Goal: Check status

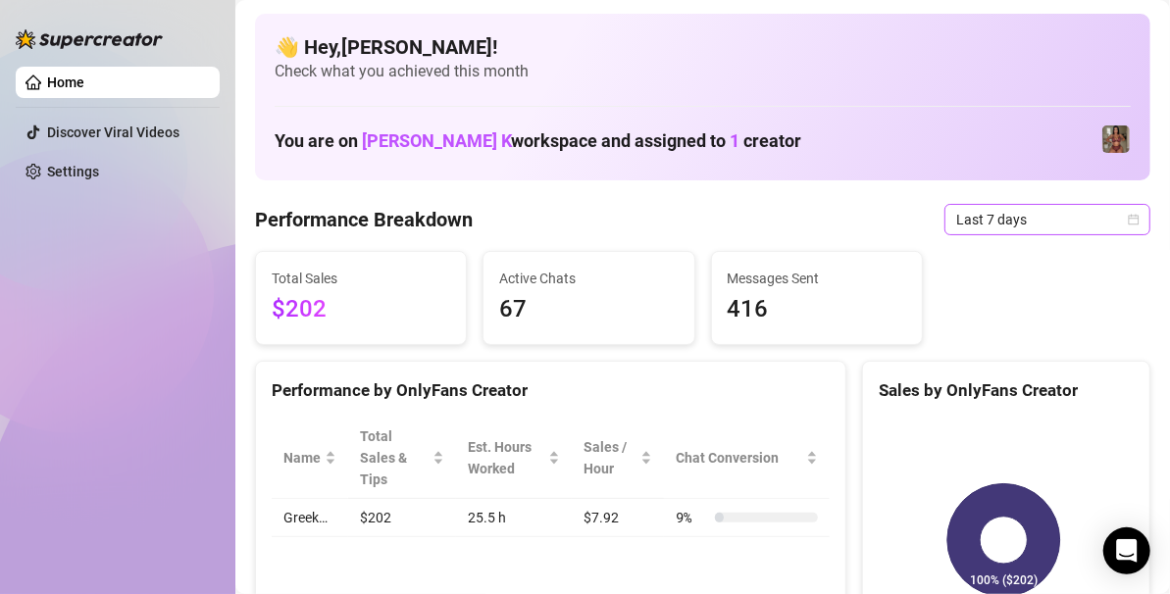
click at [1107, 219] on span "Last 7 days" at bounding box center [1047, 219] width 182 height 29
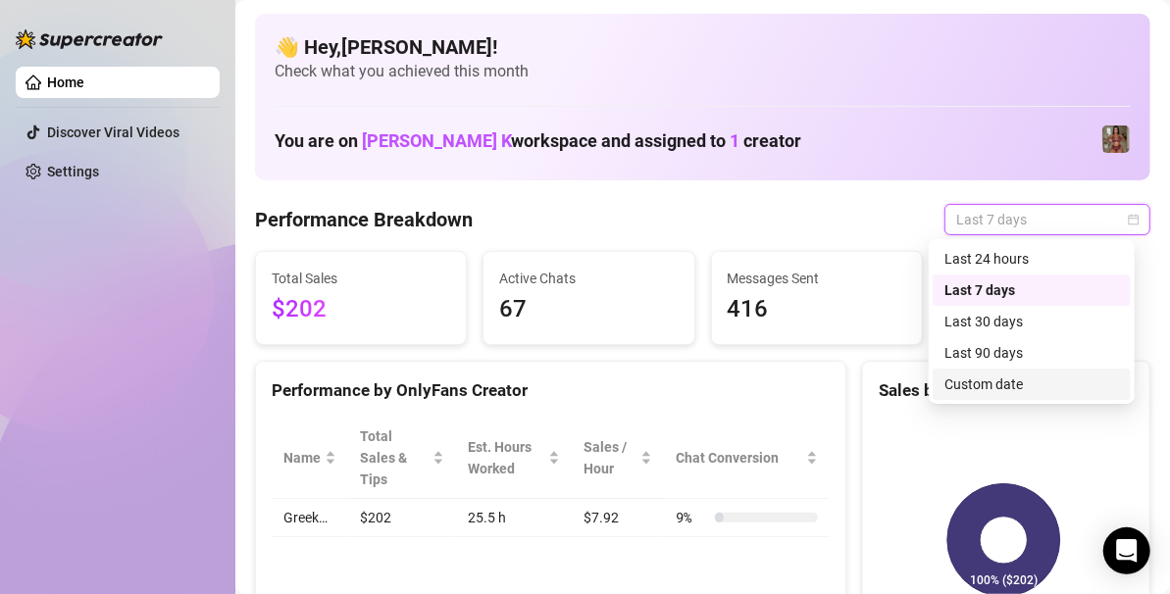
click at [986, 379] on div "Custom date" at bounding box center [1032, 385] width 175 height 22
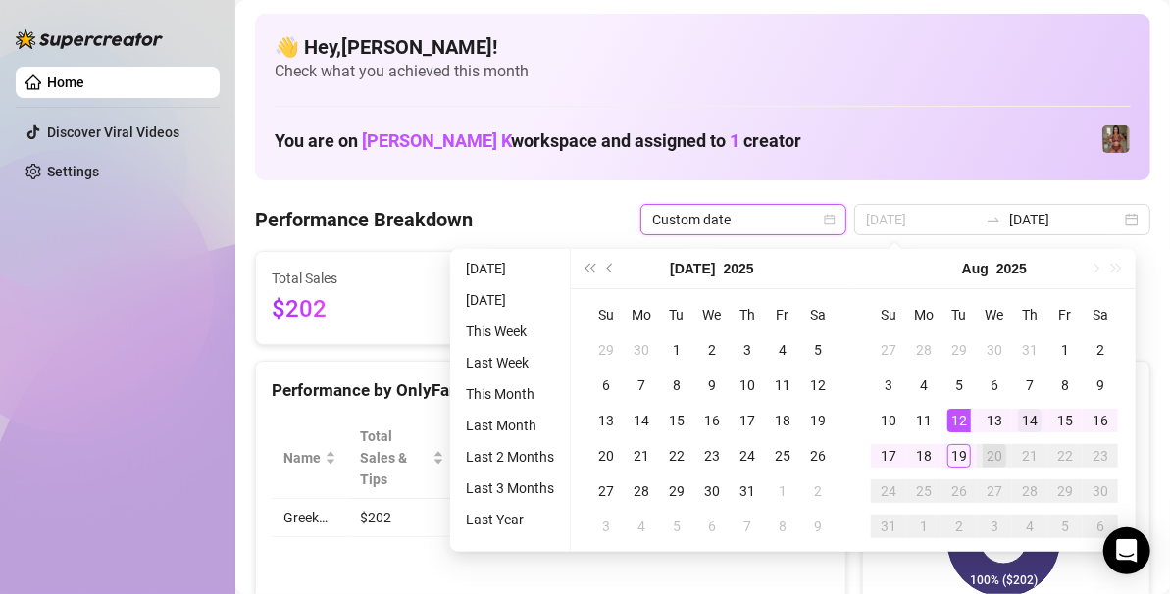
type input "[DATE]"
click at [1020, 412] on div "14" at bounding box center [1030, 421] width 24 height 24
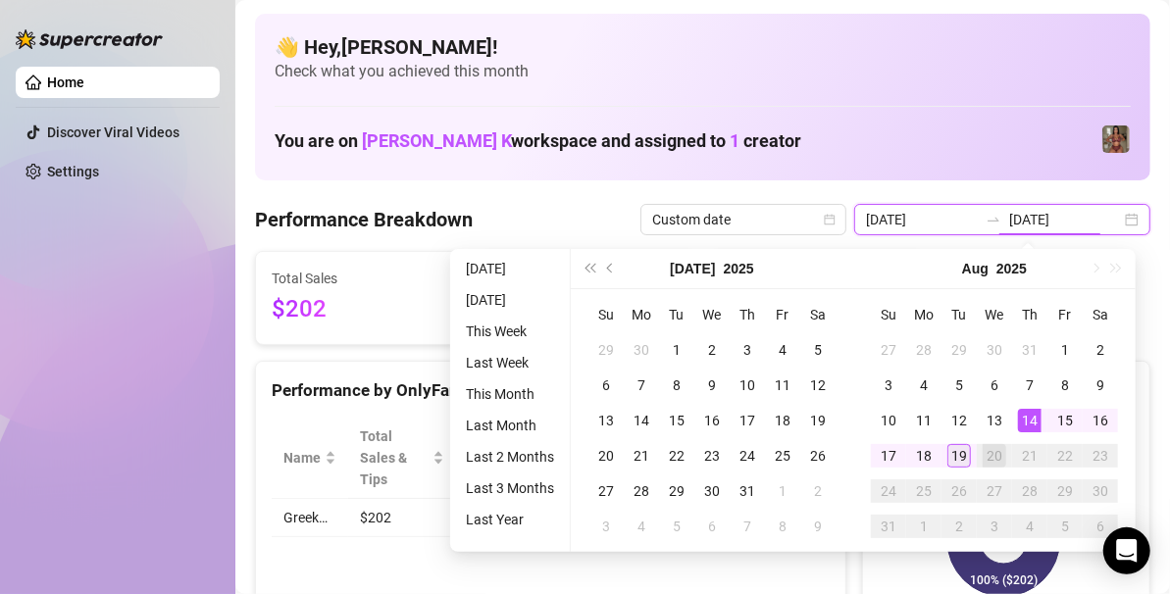
type input "[DATE]"
click at [962, 457] on div "19" at bounding box center [960, 456] width 24 height 24
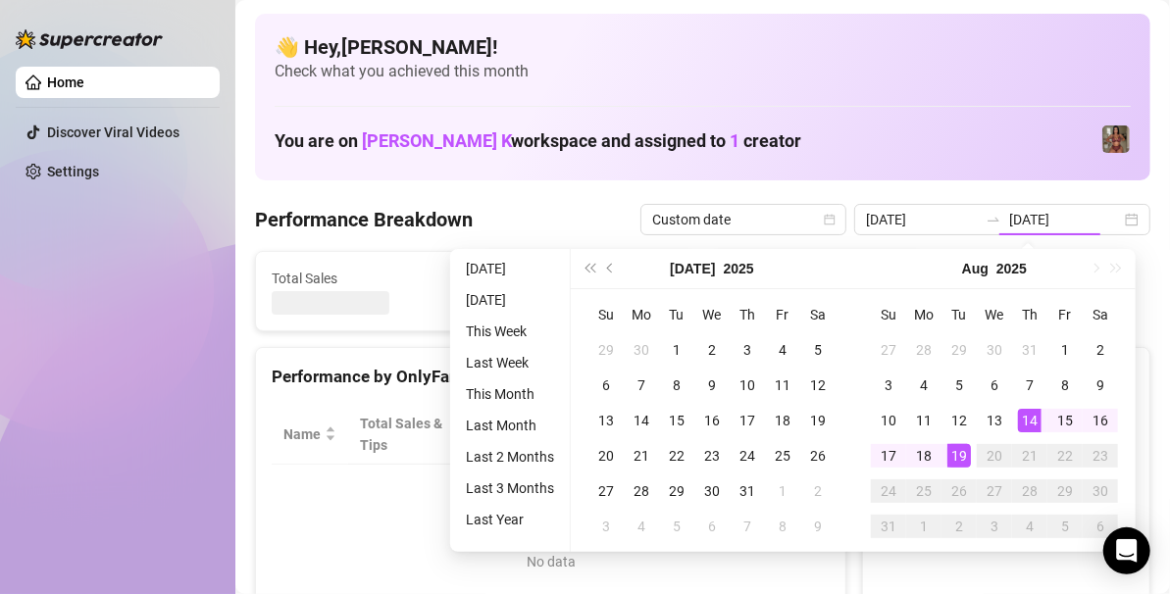
type input "[DATE]"
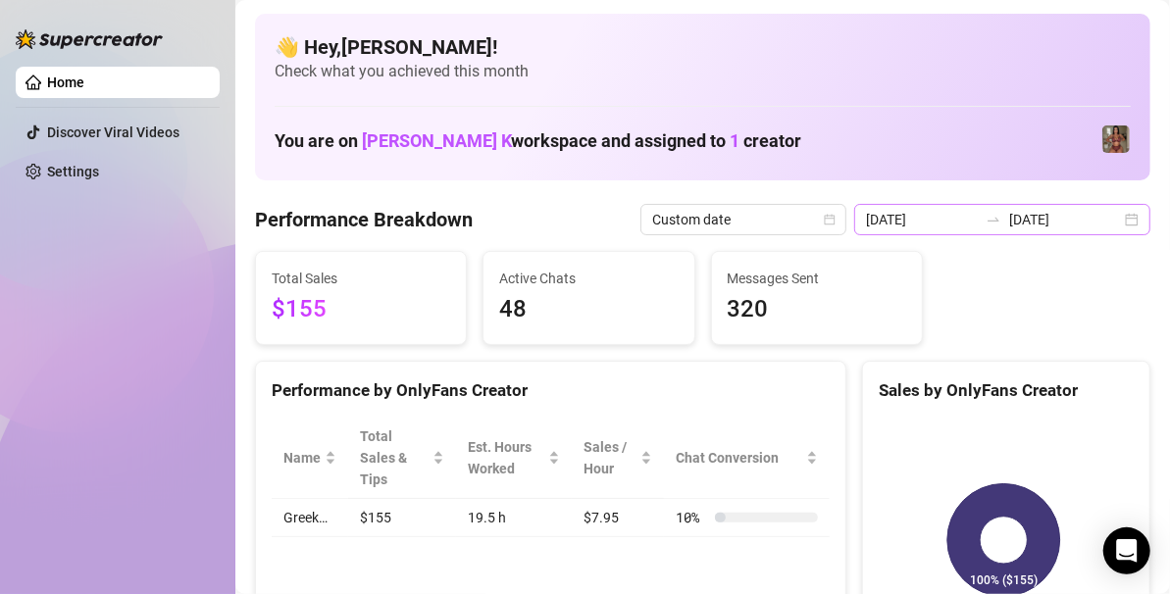
click at [1116, 222] on div "[DATE] [DATE]" at bounding box center [1002, 219] width 296 height 31
click at [1013, 224] on input "[DATE]" at bounding box center [1065, 220] width 112 height 22
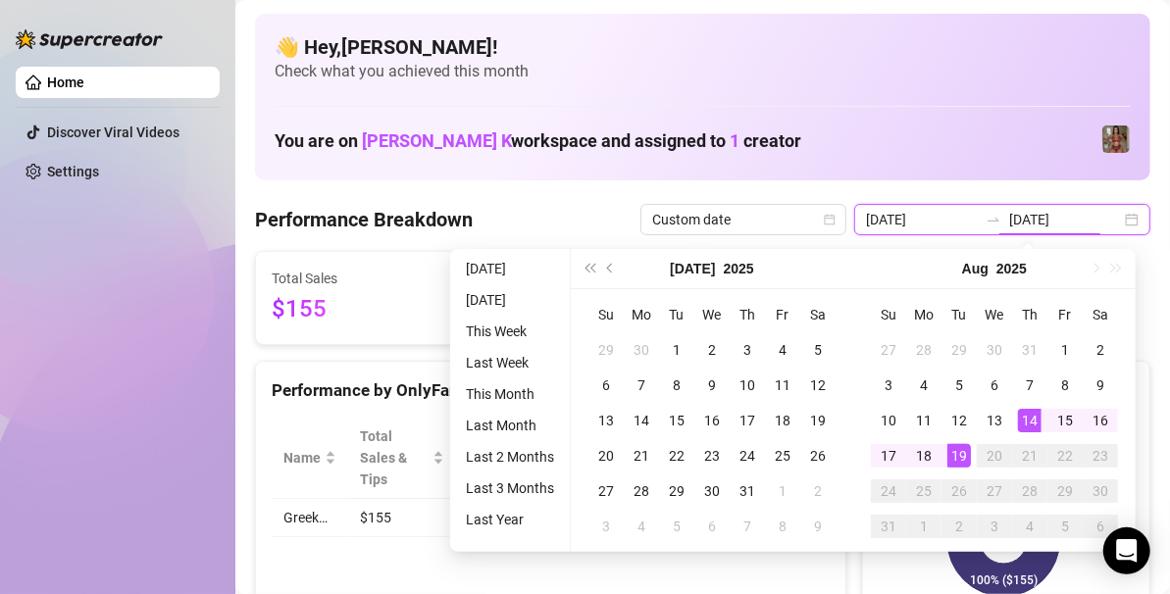
click at [1124, 223] on div "[DATE] [DATE]" at bounding box center [1002, 219] width 296 height 31
click at [978, 218] on div at bounding box center [993, 220] width 31 height 16
click at [991, 218] on icon "swap-right" at bounding box center [994, 220] width 12 height 4
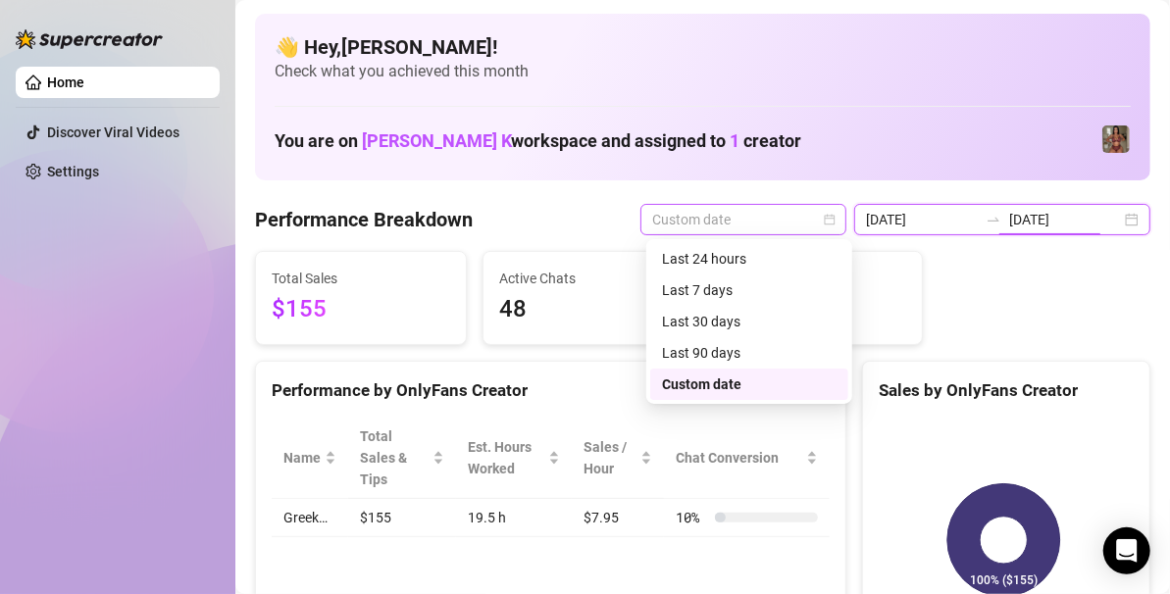
click at [795, 223] on span "Custom date" at bounding box center [743, 219] width 182 height 29
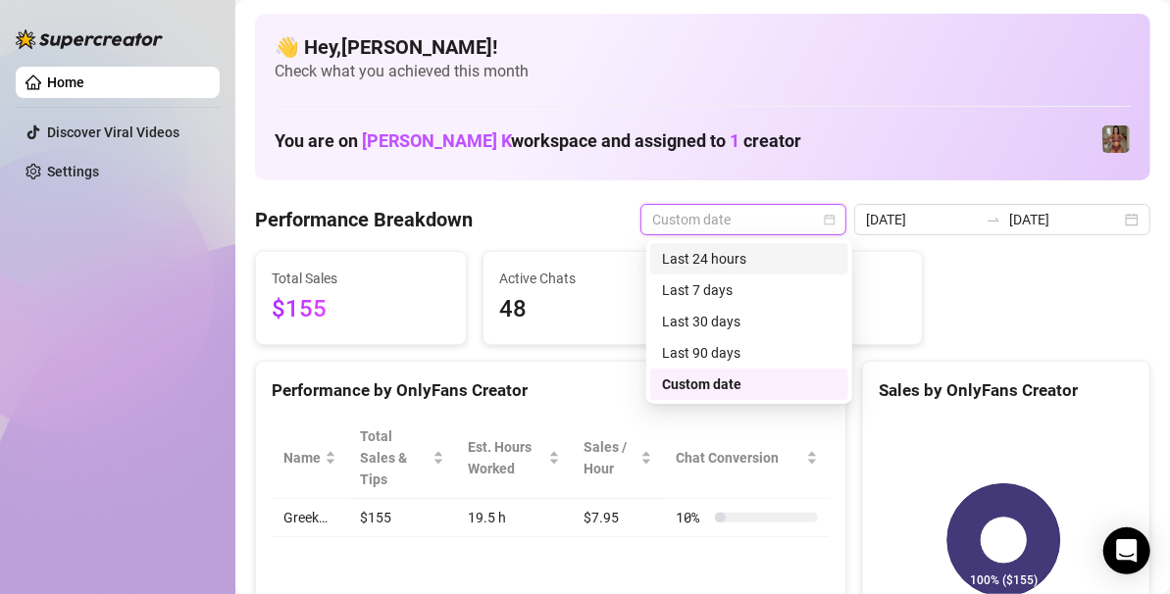
click at [752, 255] on div "Last 24 hours" at bounding box center [749, 259] width 175 height 22
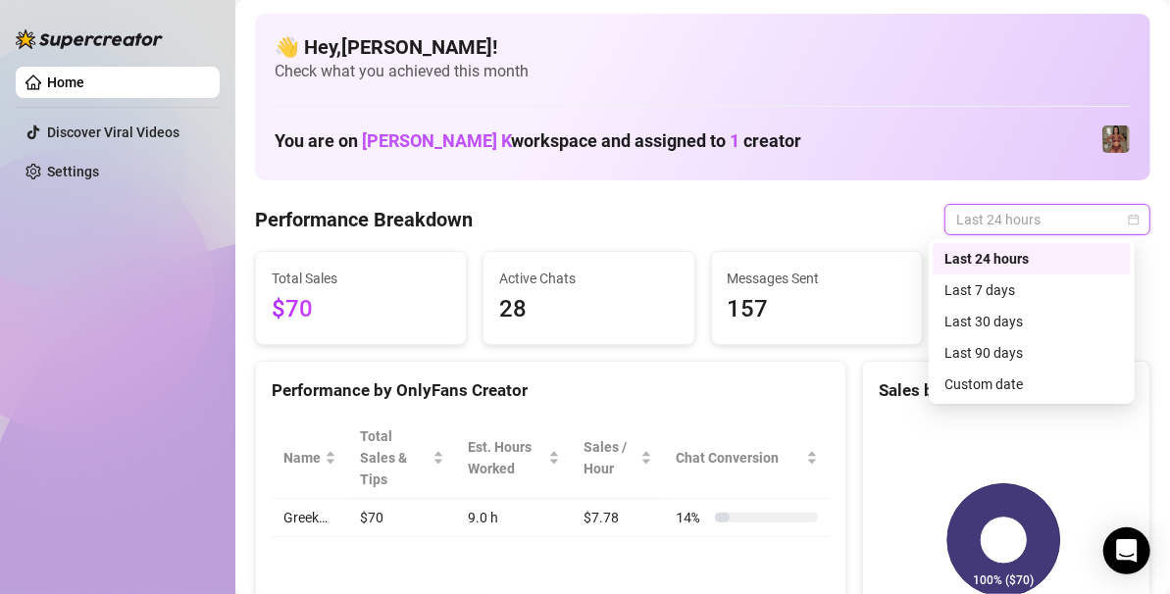
click at [1051, 212] on span "Last 24 hours" at bounding box center [1047, 219] width 182 height 29
click at [989, 295] on div "Last 7 days" at bounding box center [1032, 291] width 175 height 22
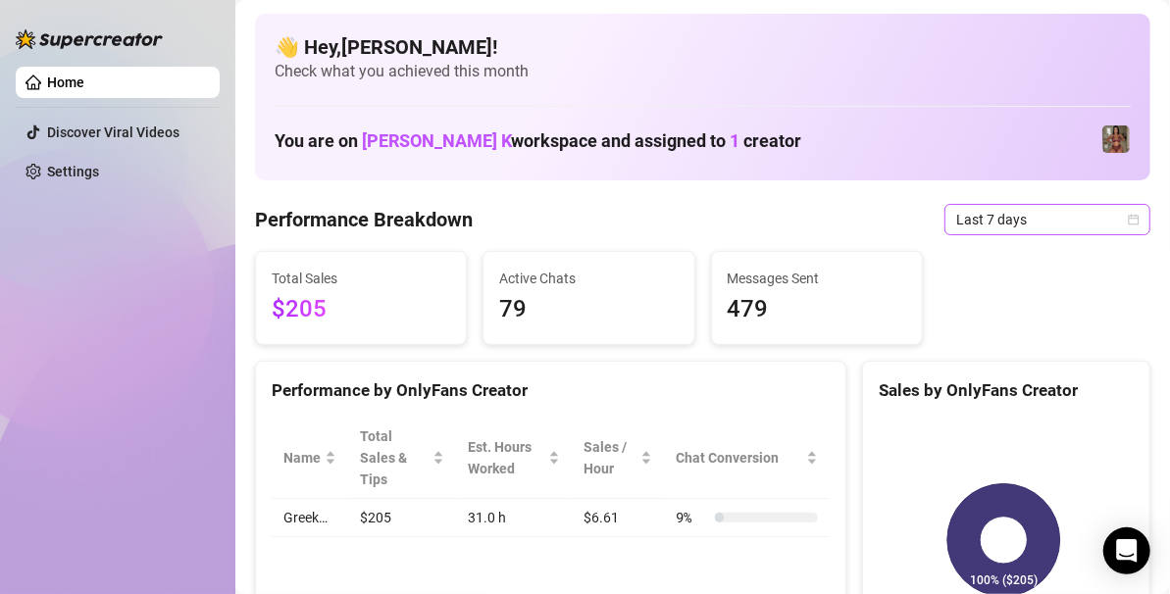
click at [1129, 215] on div "Last 7 days" at bounding box center [1048, 219] width 206 height 31
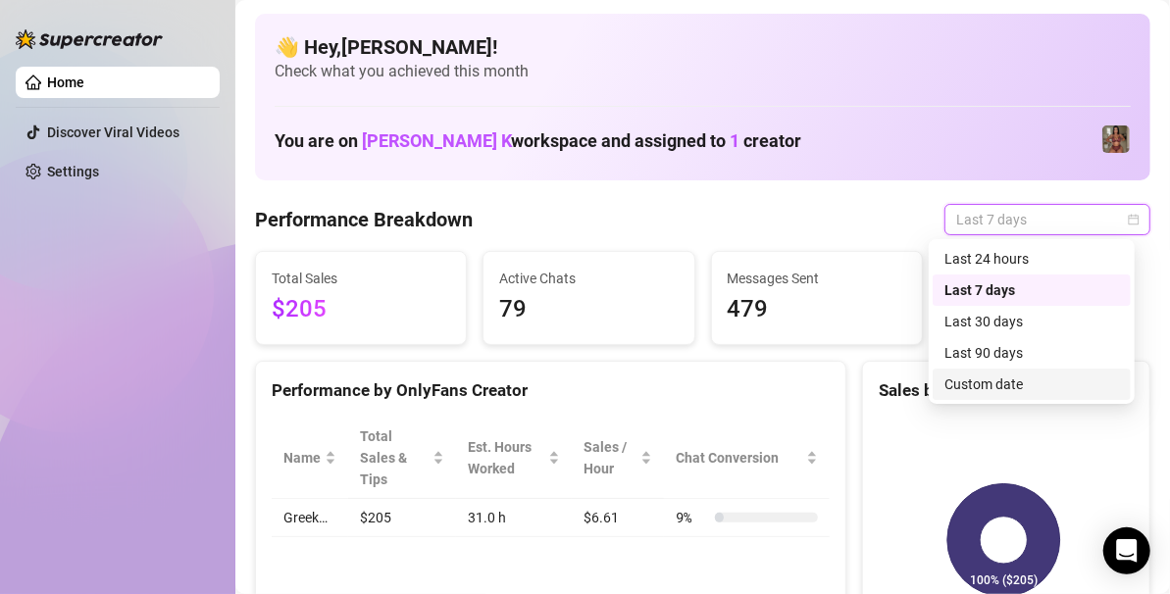
click at [994, 384] on div "Custom date" at bounding box center [1032, 385] width 175 height 22
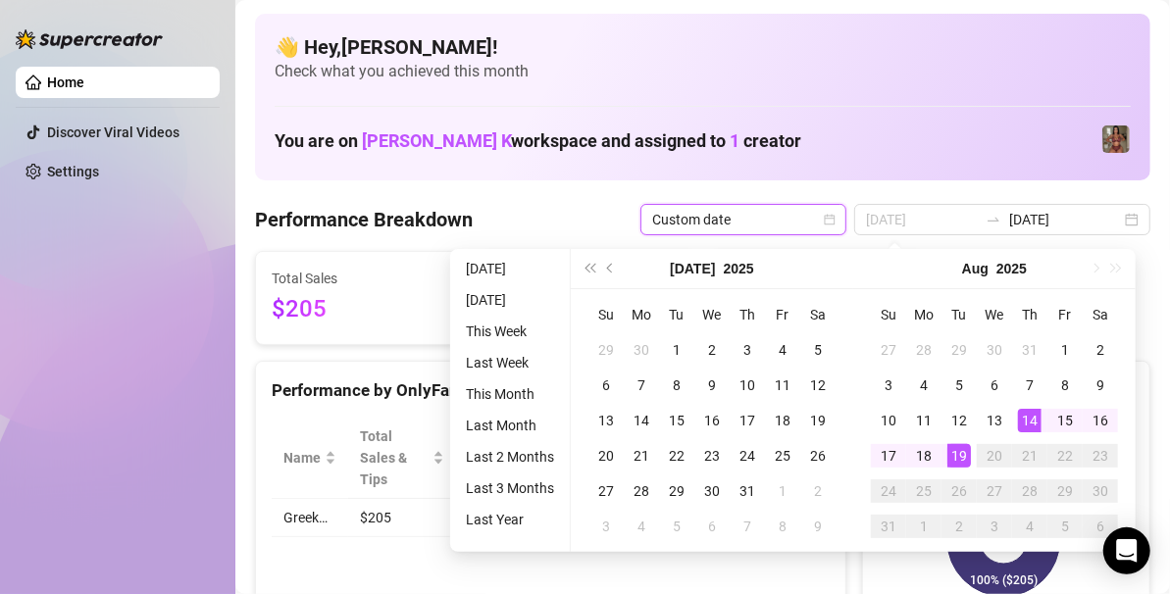
type input "[DATE]"
click at [1032, 435] on td "14" at bounding box center [1029, 420] width 35 height 35
click at [990, 461] on div "20" at bounding box center [995, 456] width 24 height 24
click at [964, 459] on div "19" at bounding box center [960, 456] width 24 height 24
type input "[DATE]"
